Goal: Find specific page/section: Find specific page/section

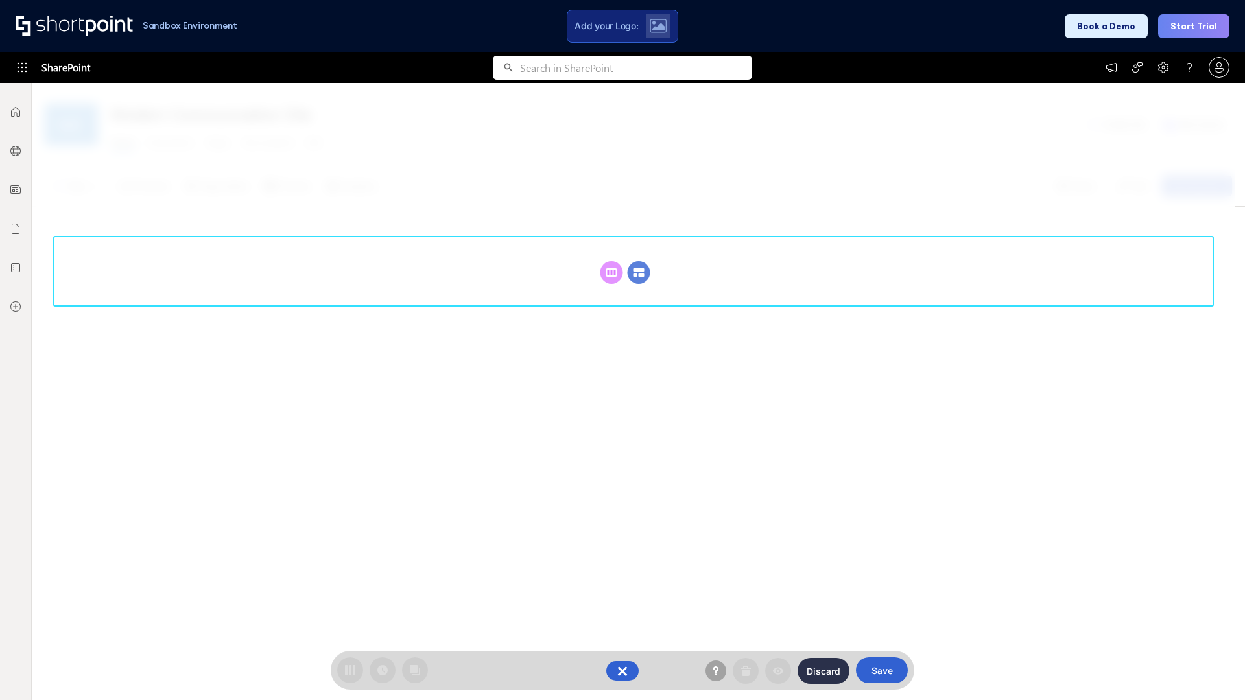
click at [639, 272] on circle at bounding box center [639, 272] width 23 height 23
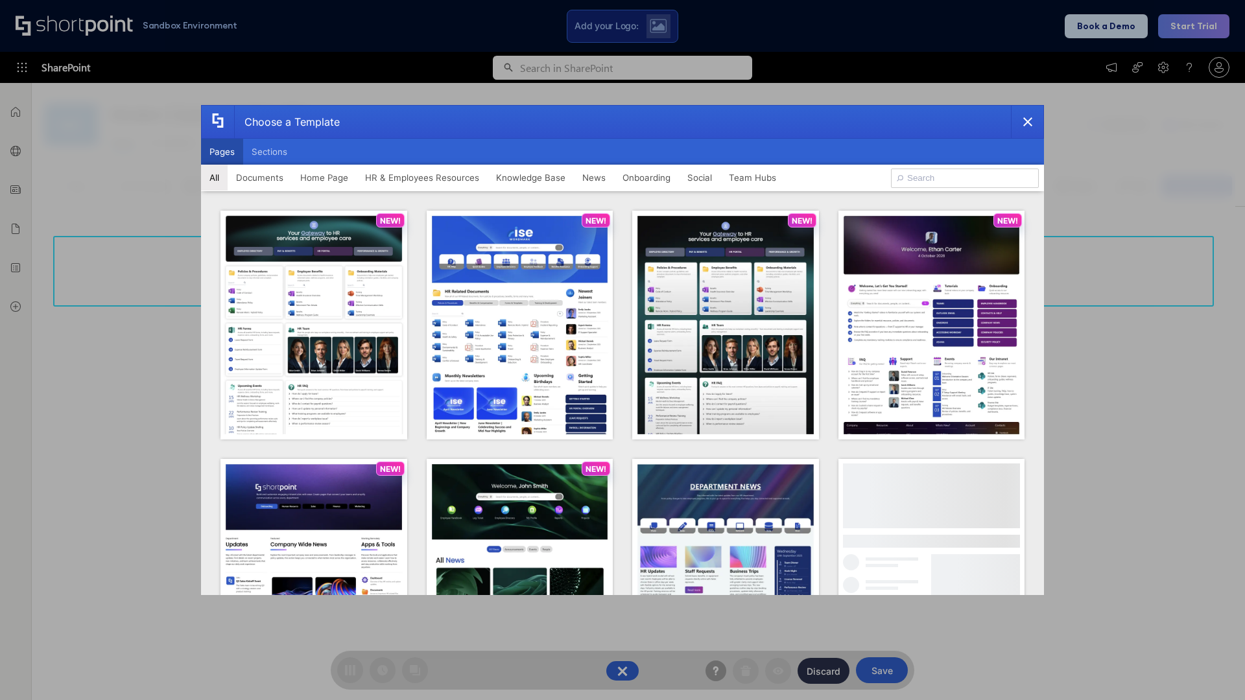
click at [222, 152] on button "Pages" at bounding box center [222, 152] width 42 height 26
type input "Team Hub 1"
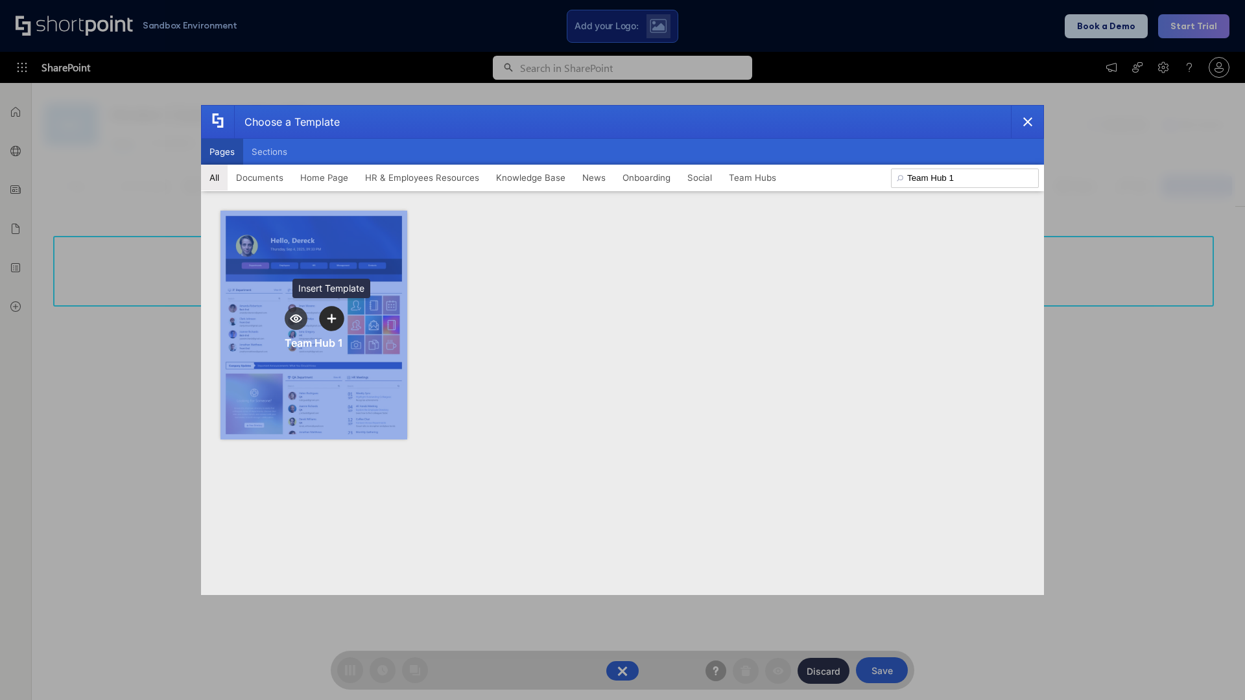
click at [331, 318] on icon "template selector" at bounding box center [331, 318] width 9 height 9
